Goal: Information Seeking & Learning: Learn about a topic

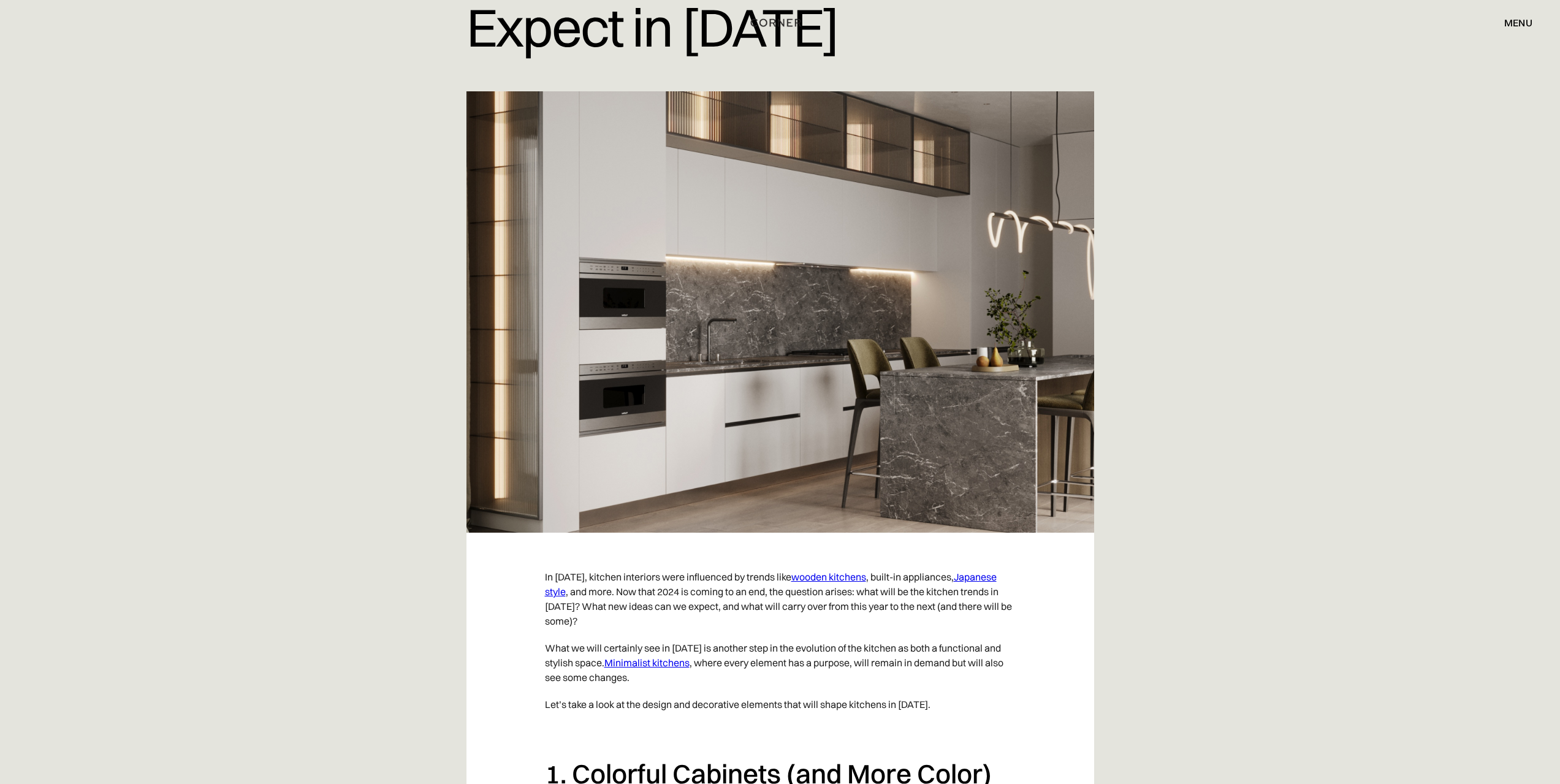
scroll to position [184, 0]
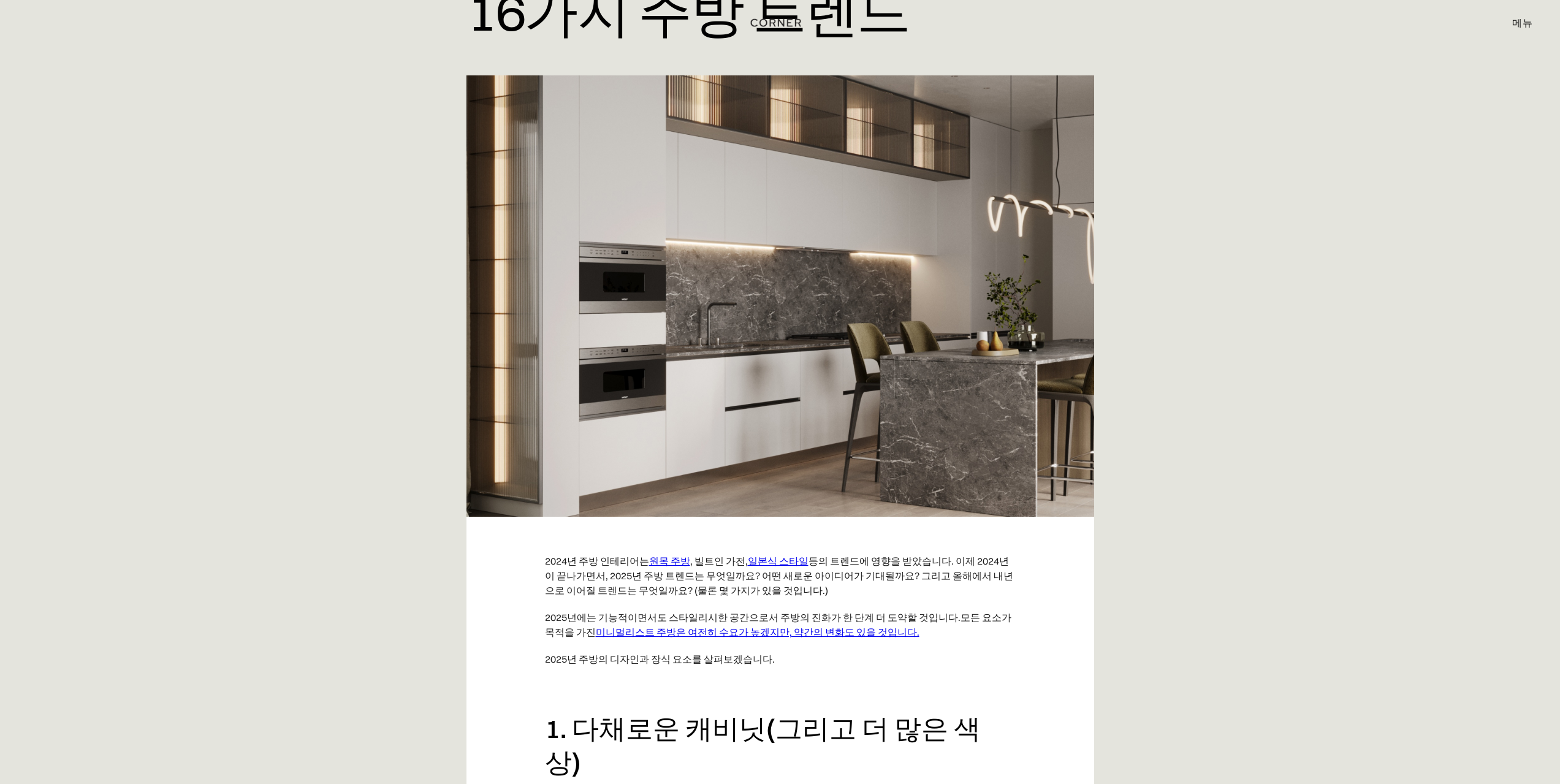
click at [1411, 168] on div "홈 > 블로그 > 2025년에 기대할 수 있는 16가지 주방 트렌드 2025년에 기대할 수 있는 16가지 주방 트렌드" at bounding box center [780, 166] width 1560 height 701
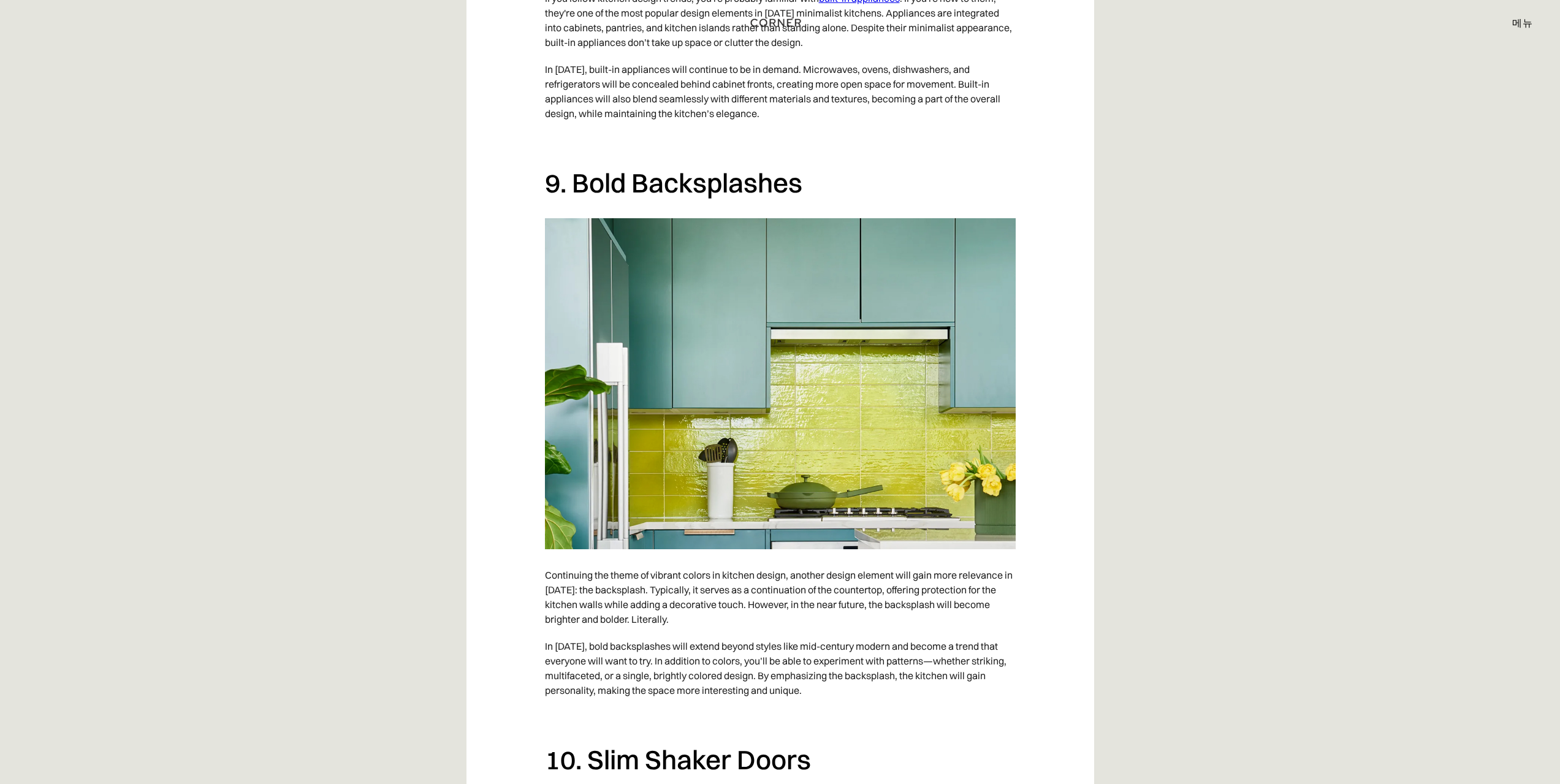
scroll to position [3522, 0]
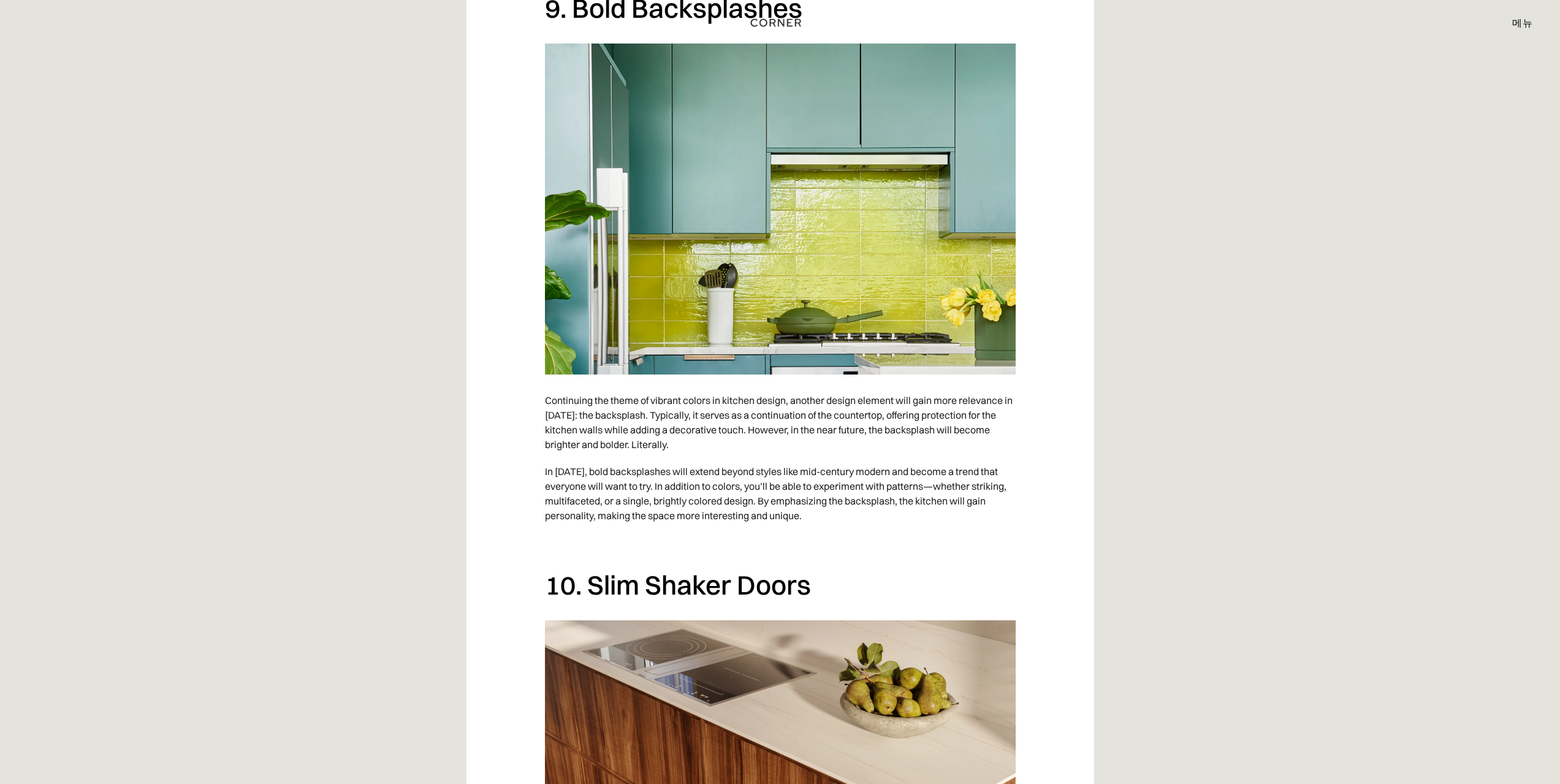
drag, startPoint x: 982, startPoint y: 569, endPoint x: 1085, endPoint y: 625, distance: 117.2
click at [1085, 625] on div "2024년 주방 인테리어는 원목 주방 , 빌트인 가전, 일본식 스타일 등의 트렌드에 영향을 받았습니다. 이제 2024년이 끝나가면서, 2025…" at bounding box center [780, 25] width 628 height 5694
click at [1039, 583] on div "2024년 주방 인테리어는 원목 주방 , 빌트인 가전, 일본식 스타일 등의 트렌드에 영향을 받았습니다. 이제 2024년이 끝나가면서, 2025…" at bounding box center [780, 25] width 628 height 5694
click at [1026, 590] on div "2024년 주방 인테리어는 원목 주방 , 빌트인 가전, 일본식 스타일 등의 트렌드에 영향을 받았습니다. 이제 2024년이 끝나가면서, 2025…" at bounding box center [780, 25] width 628 height 5694
drag, startPoint x: 986, startPoint y: 601, endPoint x: 956, endPoint y: 668, distance: 73.4
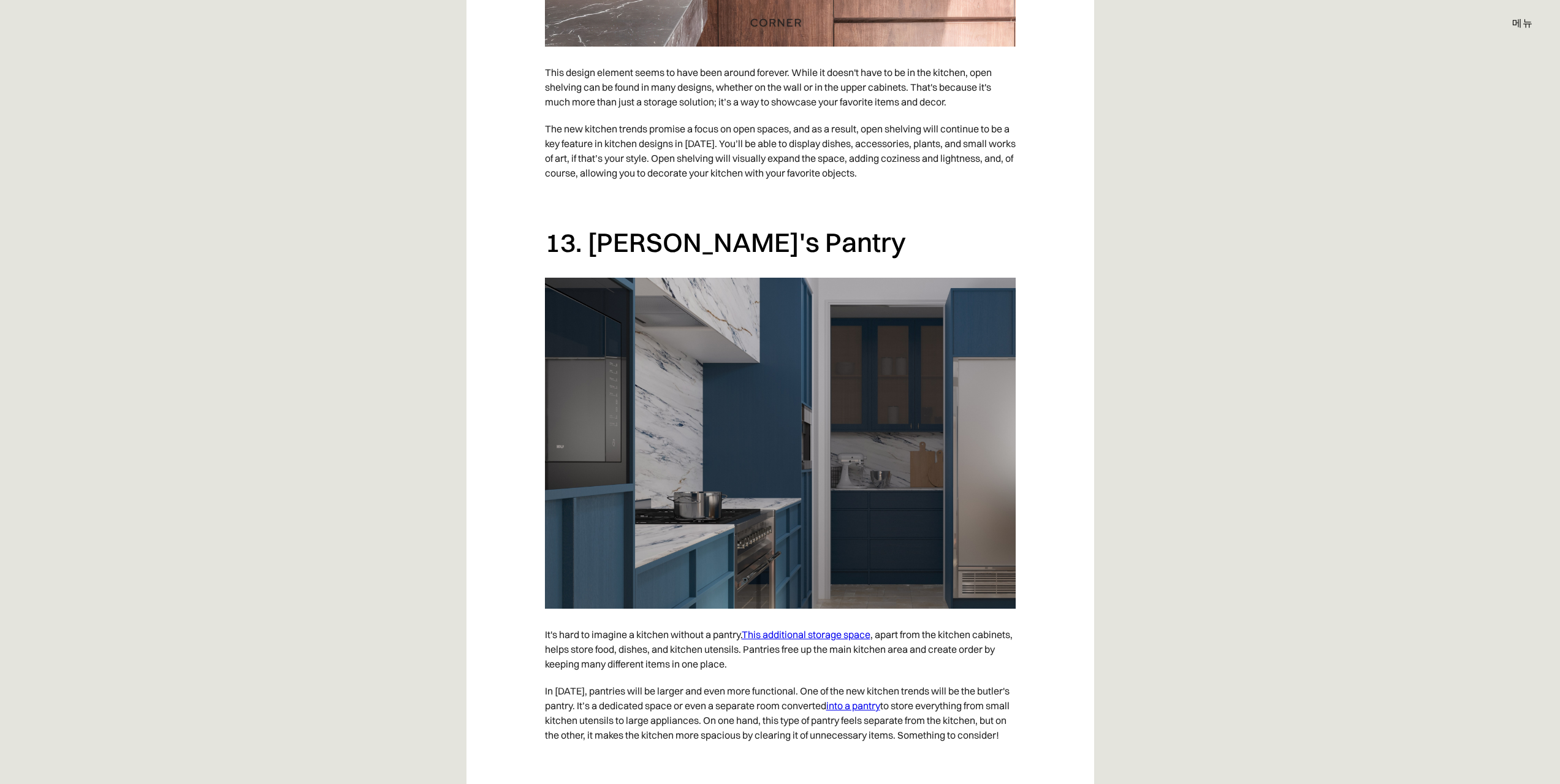
scroll to position [5669, 0]
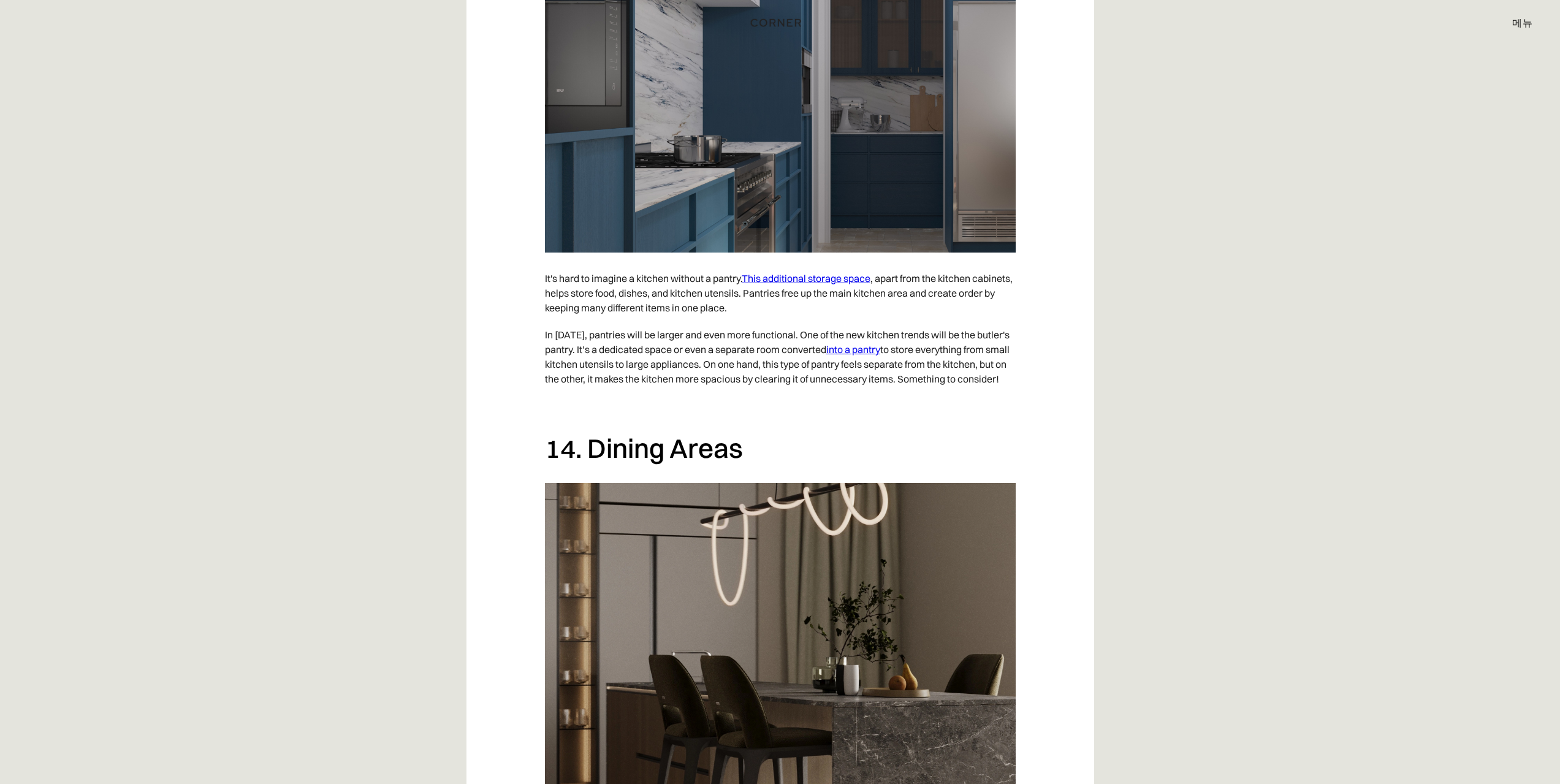
drag, startPoint x: 1254, startPoint y: 607, endPoint x: 1256, endPoint y: 684, distance: 77.0
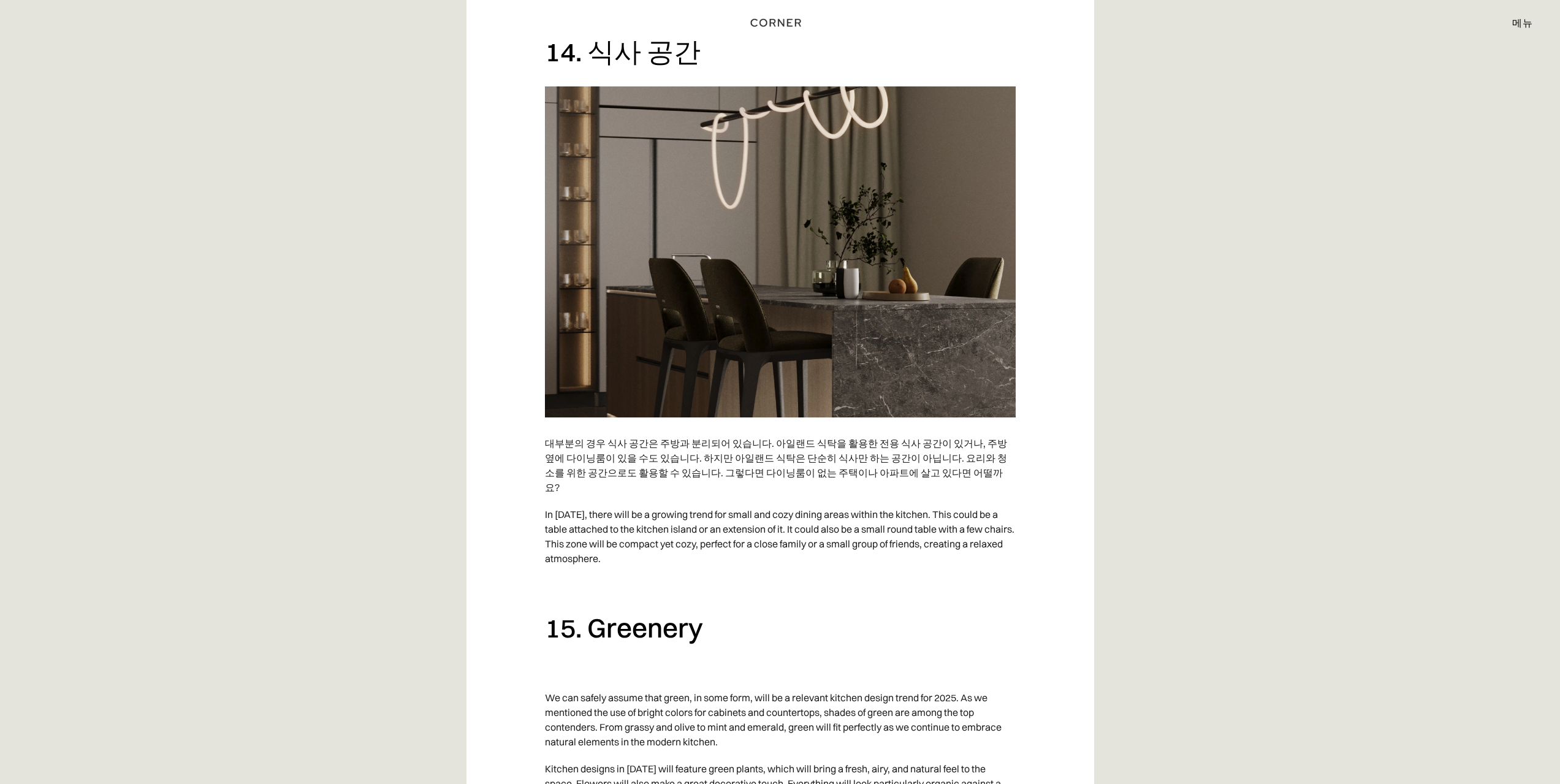
scroll to position [6280, 0]
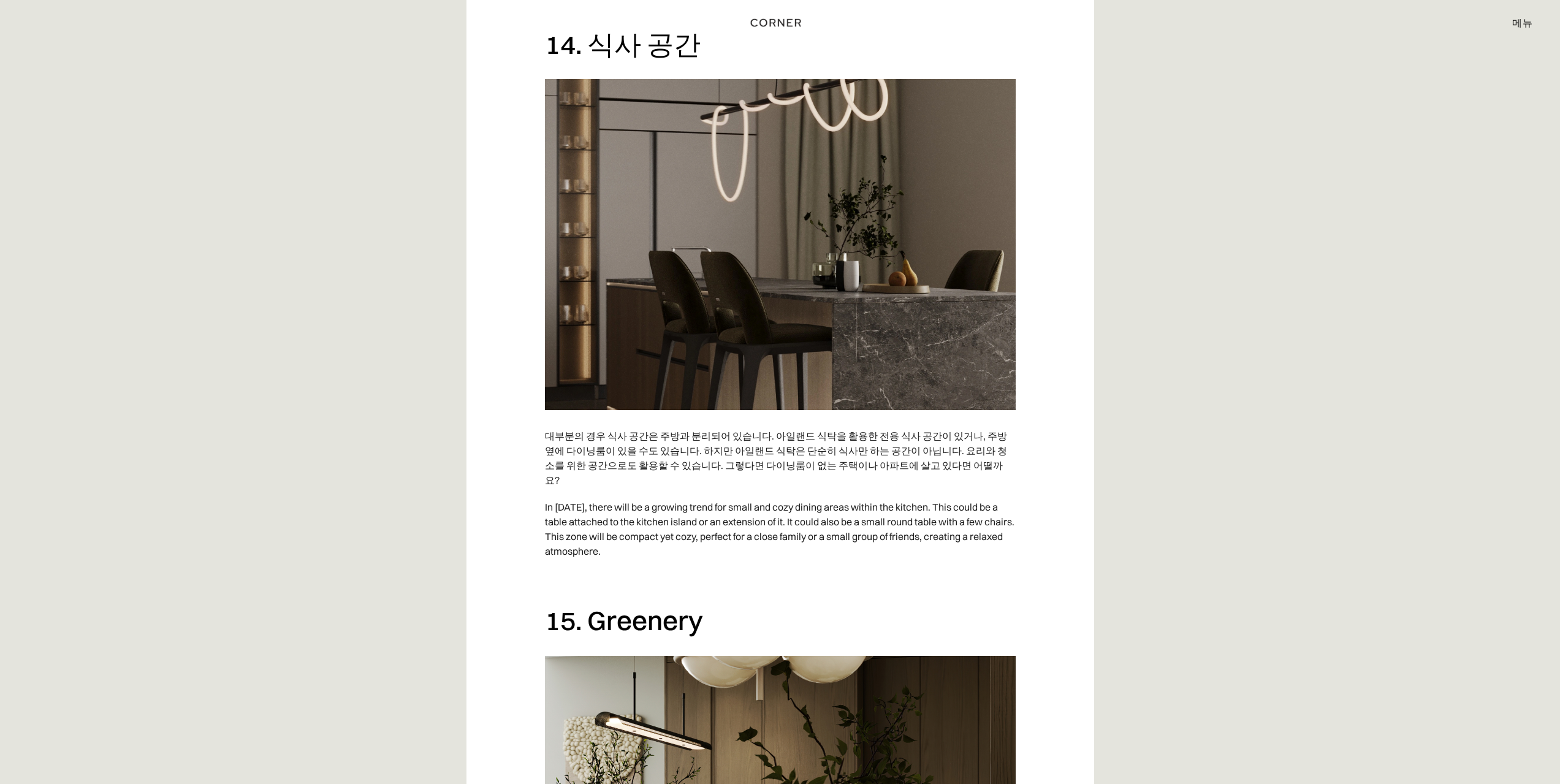
drag, startPoint x: 661, startPoint y: 593, endPoint x: 814, endPoint y: 616, distance: 154.7
drag, startPoint x: 1004, startPoint y: 671, endPoint x: 1080, endPoint y: 680, distance: 76.5
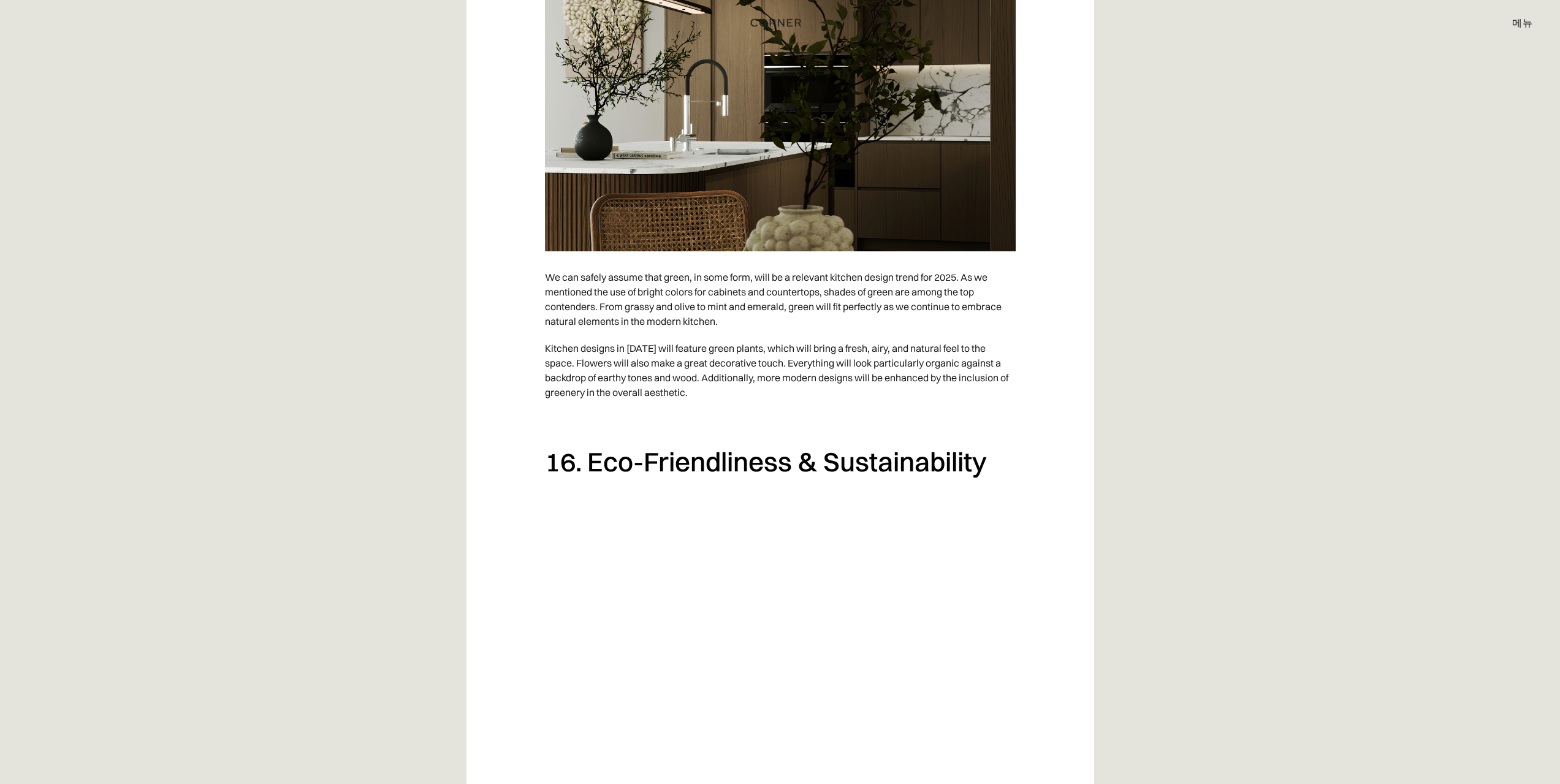
scroll to position [7322, 0]
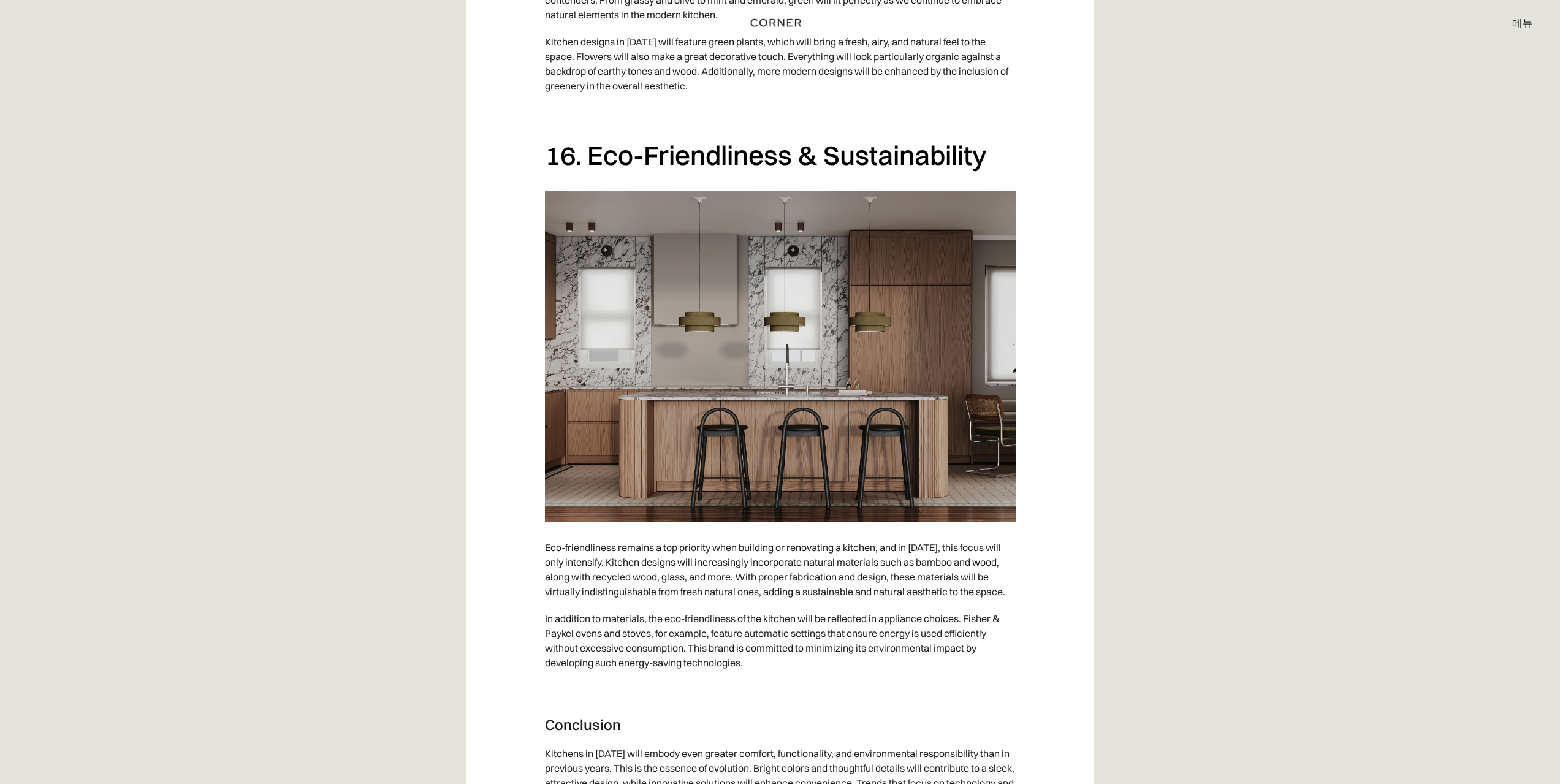
drag, startPoint x: 534, startPoint y: 675, endPoint x: 846, endPoint y: 736, distance: 317.9
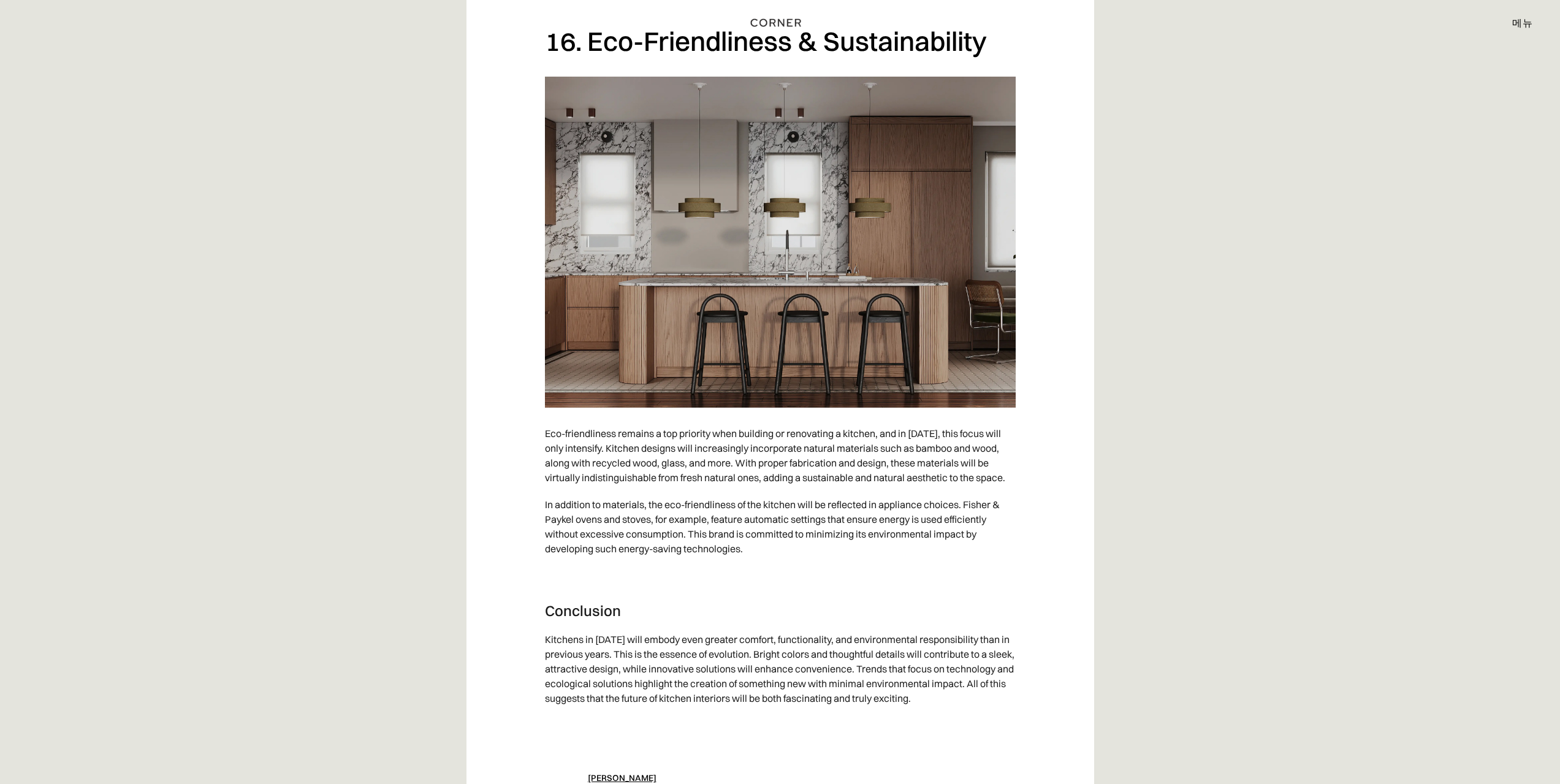
scroll to position [7445, 0]
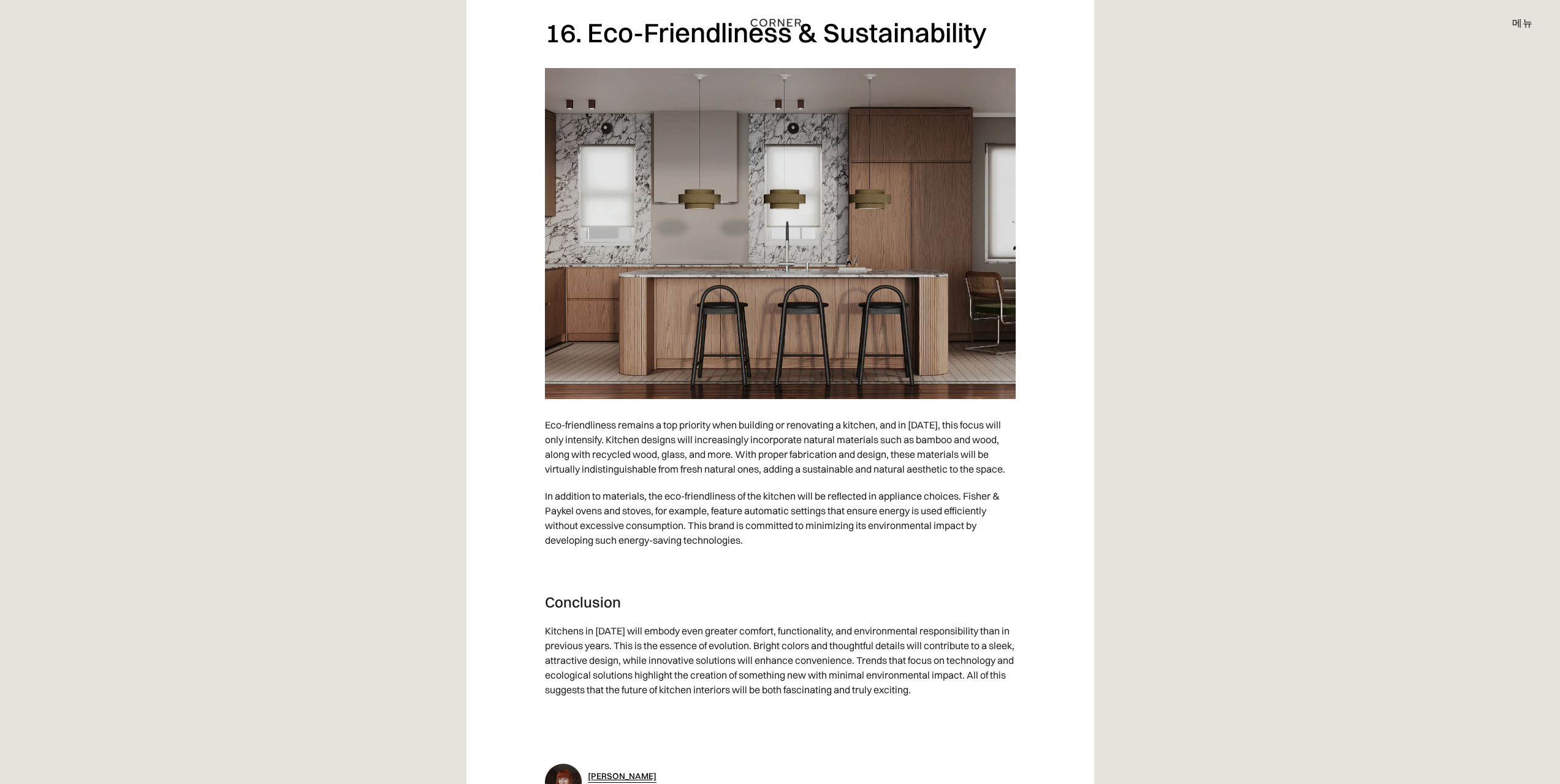
drag, startPoint x: 580, startPoint y: 605, endPoint x: 874, endPoint y: 605, distance: 294.0
copy font "작은 주방 도구부터 대형 가전제품까지 모든 것을 보관할 수 있는 전용 공간"
drag, startPoint x: 1261, startPoint y: 654, endPoint x: 1149, endPoint y: 645, distance: 112.4
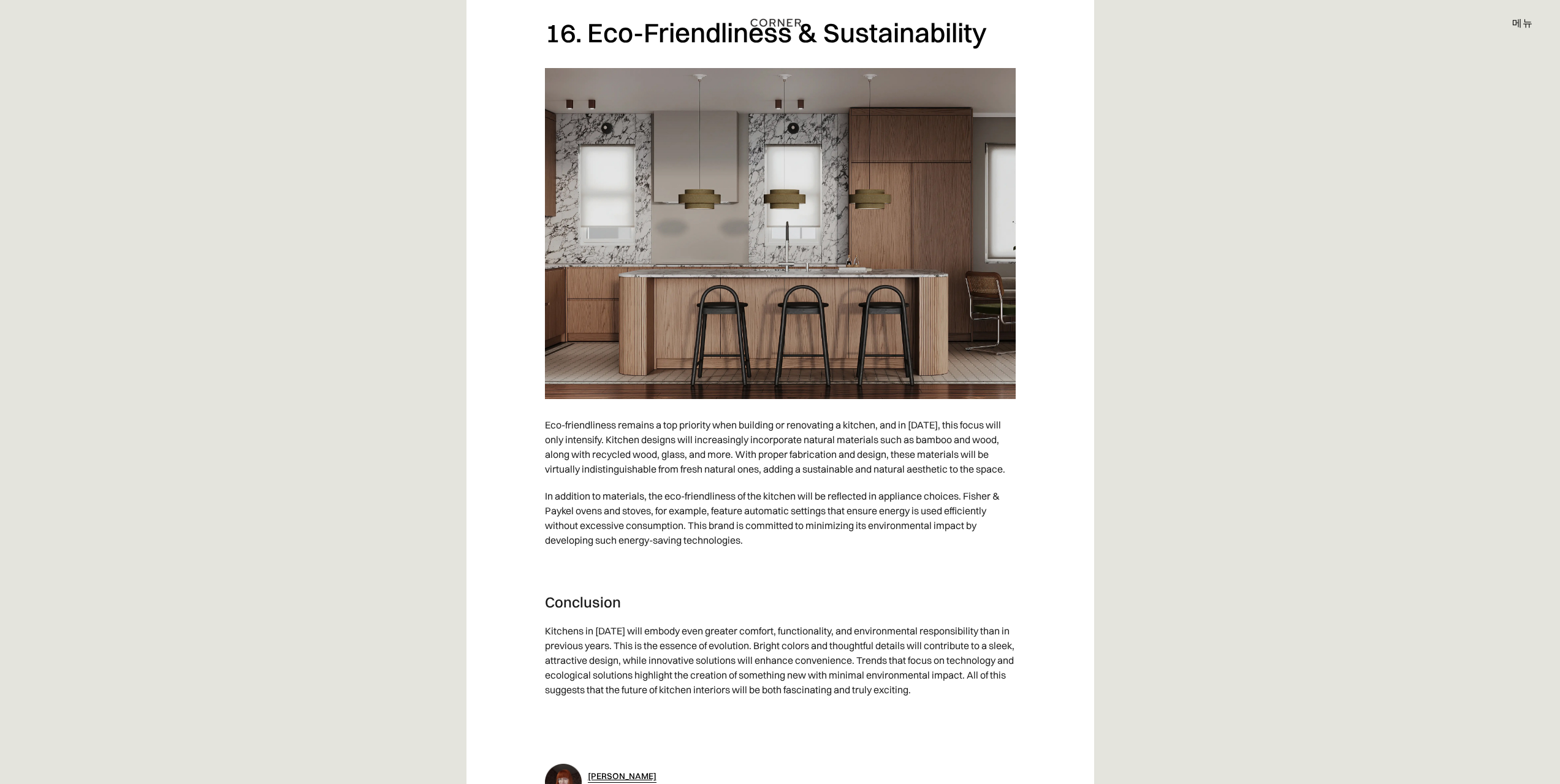
drag, startPoint x: 1043, startPoint y: 619, endPoint x: 819, endPoint y: 604, distance: 224.5
drag, startPoint x: 583, startPoint y: 628, endPoint x: 946, endPoint y: 651, distance: 363.7
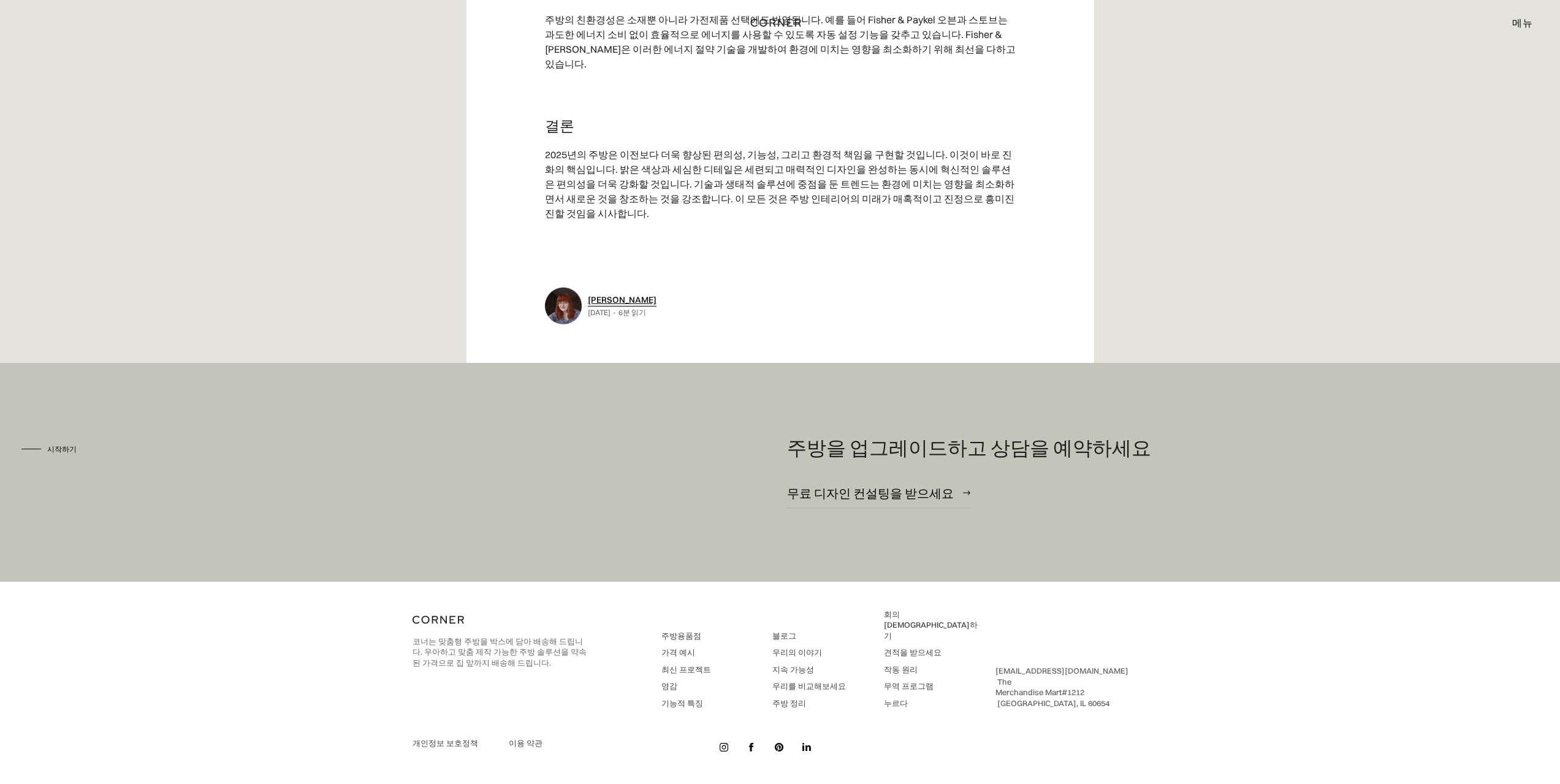
scroll to position [9639, 0]
